Goal: Transaction & Acquisition: Purchase product/service

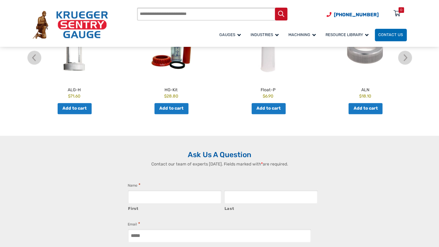
scroll to position [313, 0]
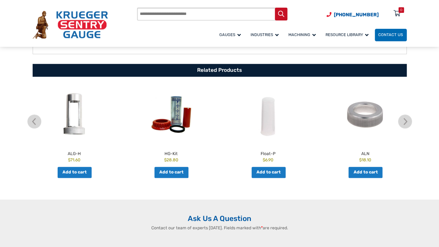
click at [182, 116] on img at bounding box center [172, 115] width 94 height 58
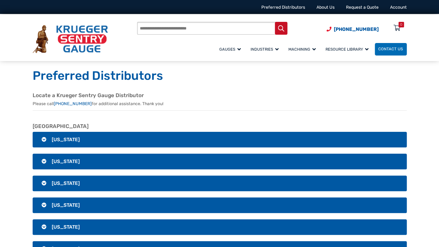
click at [45, 161] on h3 "Alaska" at bounding box center [220, 162] width 374 height 16
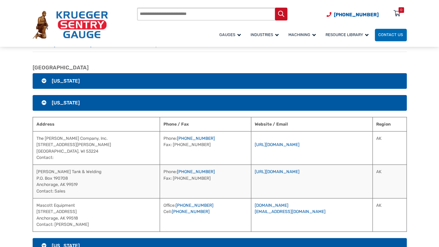
scroll to position [69, 0]
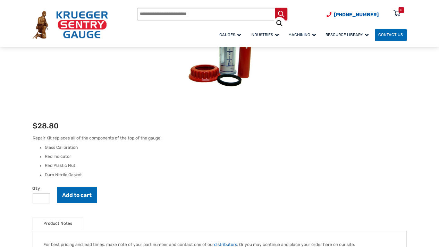
scroll to position [139, 0]
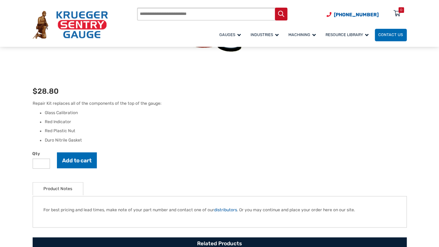
drag, startPoint x: 40, startPoint y: 165, endPoint x: 26, endPoint y: 161, distance: 14.3
click at [30, 163] on div "🔍 HG-Kit $ 28.80 Repair Kit replaces all of the components of the top of the ga…" at bounding box center [219, 175] width 389 height 396
click at [45, 162] on input "*" at bounding box center [42, 164] width 18 height 10
type input "*"
click at [45, 162] on input "*" at bounding box center [42, 164] width 18 height 10
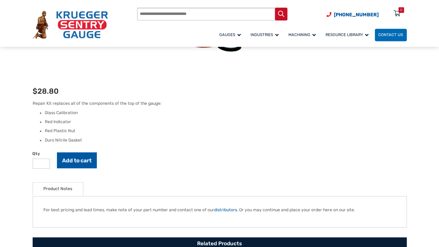
click at [77, 157] on button "Add to cart" at bounding box center [77, 160] width 40 height 16
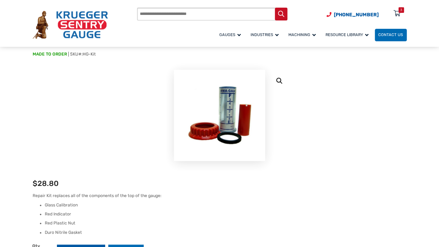
scroll to position [0, 0]
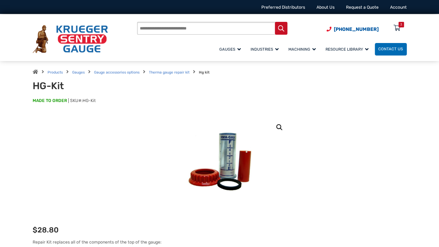
click at [201, 30] on input "Products search" at bounding box center [212, 28] width 150 height 13
type input "*******"
click at [275, 22] on button "Search" at bounding box center [281, 28] width 13 height 13
